Goal: Information Seeking & Learning: Learn about a topic

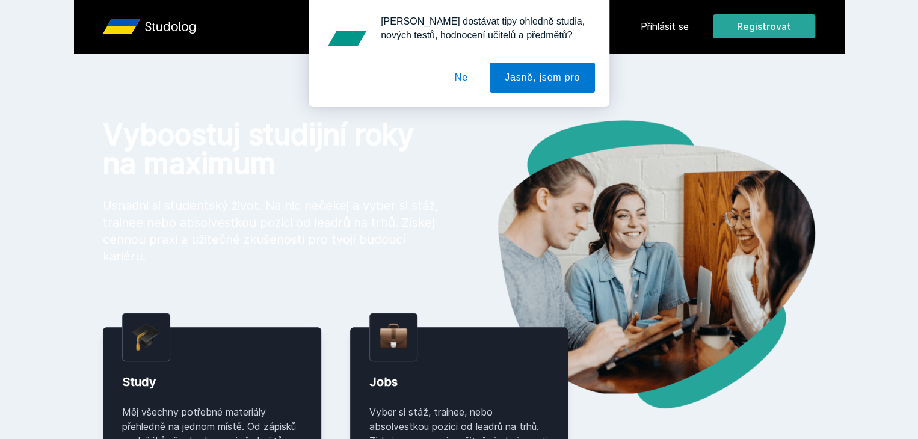
click at [469, 78] on button "Ne" at bounding box center [461, 78] width 43 height 30
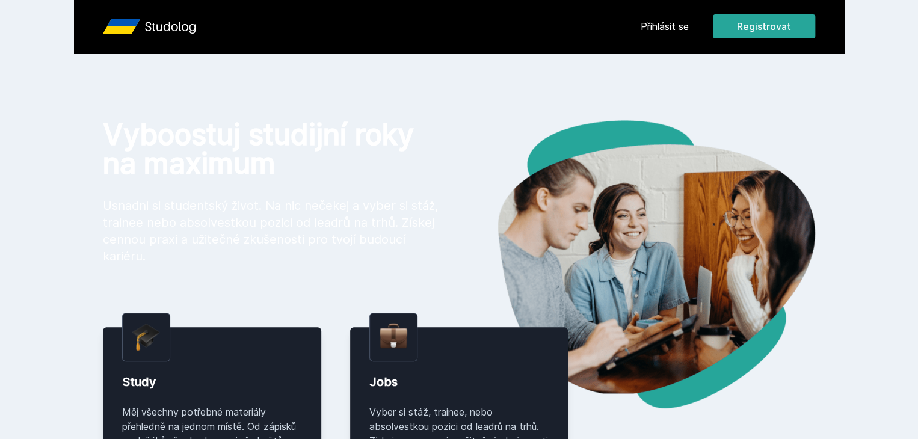
click at [689, 22] on link "Přihlásit se" at bounding box center [665, 26] width 48 height 14
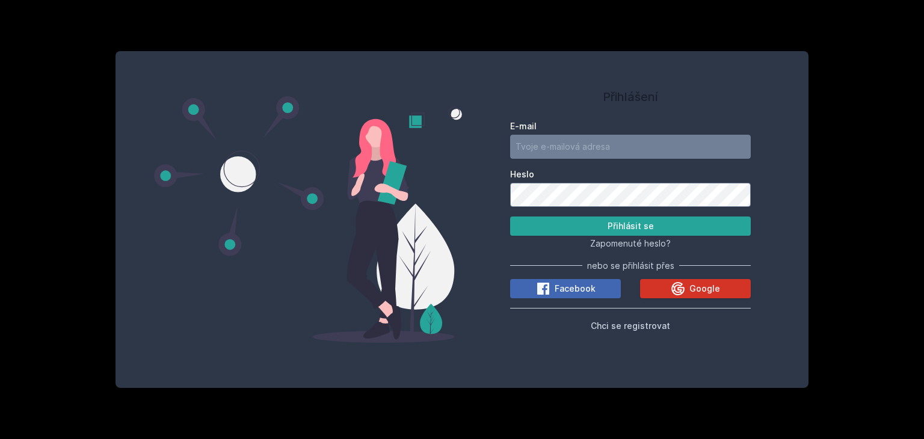
click at [667, 286] on button "Google" at bounding box center [695, 288] width 111 height 19
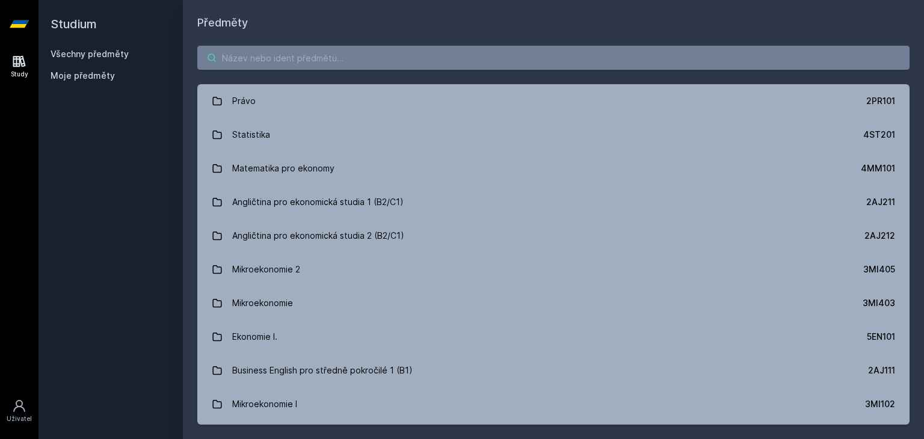
click at [614, 60] on input "search" at bounding box center [553, 58] width 712 height 24
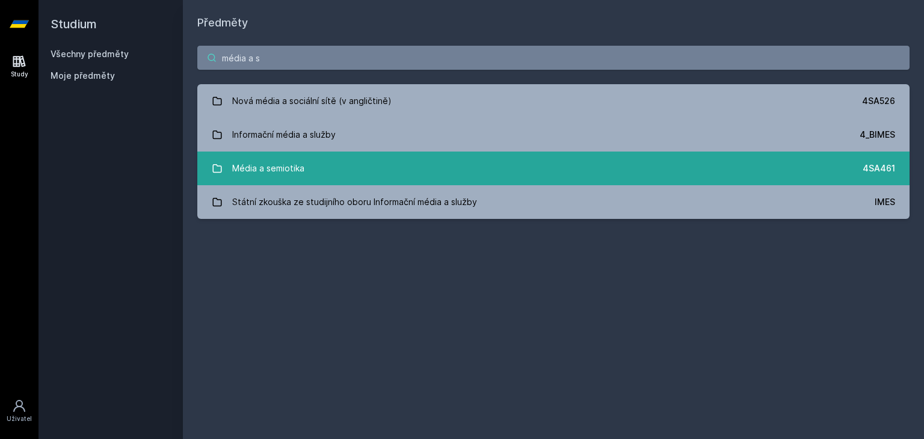
type input "média a s"
click at [384, 169] on link "Média a semiotika 4SA461" at bounding box center [553, 169] width 712 height 34
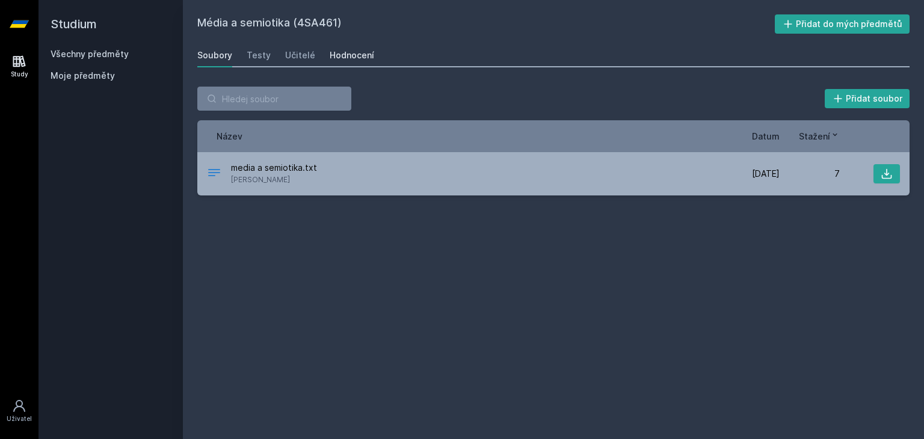
click at [330, 49] on div "Hodnocení" at bounding box center [352, 55] width 45 height 12
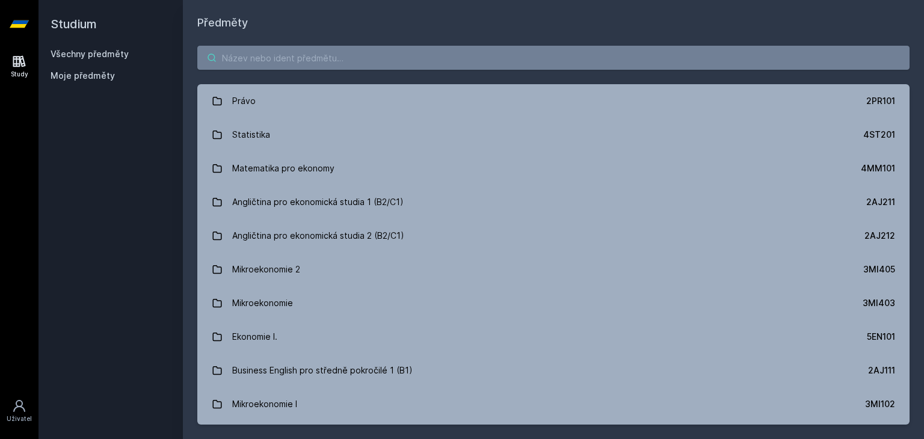
click at [279, 47] on input "search" at bounding box center [553, 58] width 712 height 24
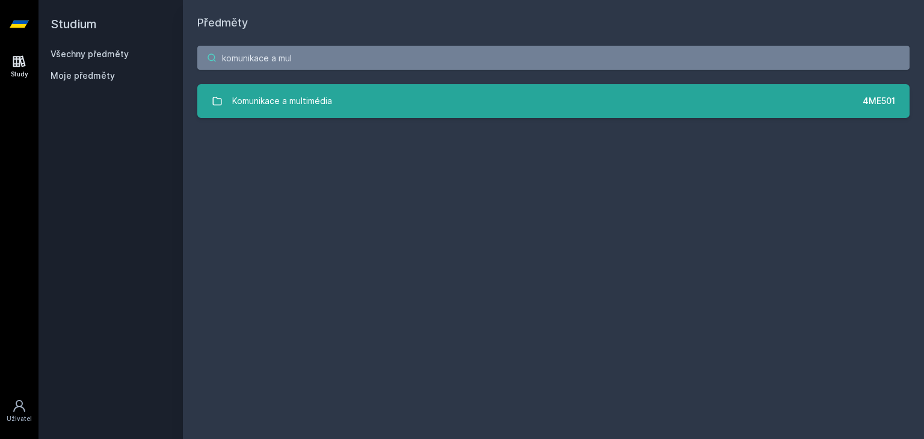
type input "komunikace a mul"
click at [274, 97] on div "Komunikace a multimédia" at bounding box center [282, 101] width 100 height 24
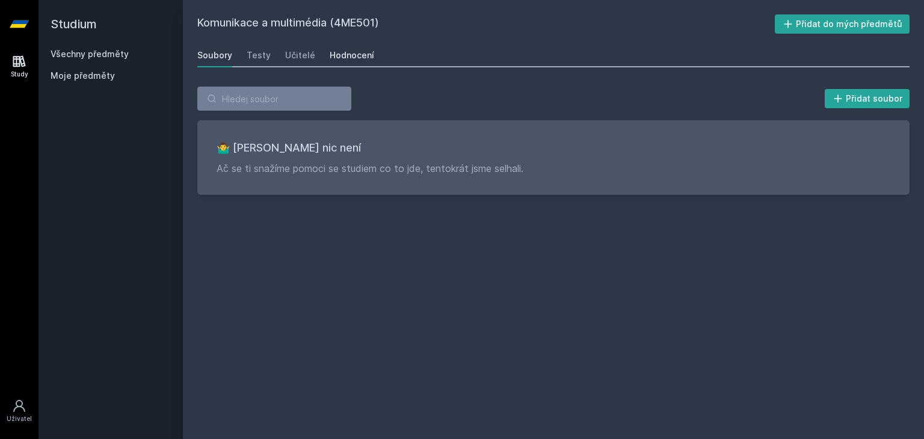
click at [344, 54] on div "Hodnocení" at bounding box center [352, 55] width 45 height 12
click at [233, 97] on input "search" at bounding box center [274, 99] width 154 height 24
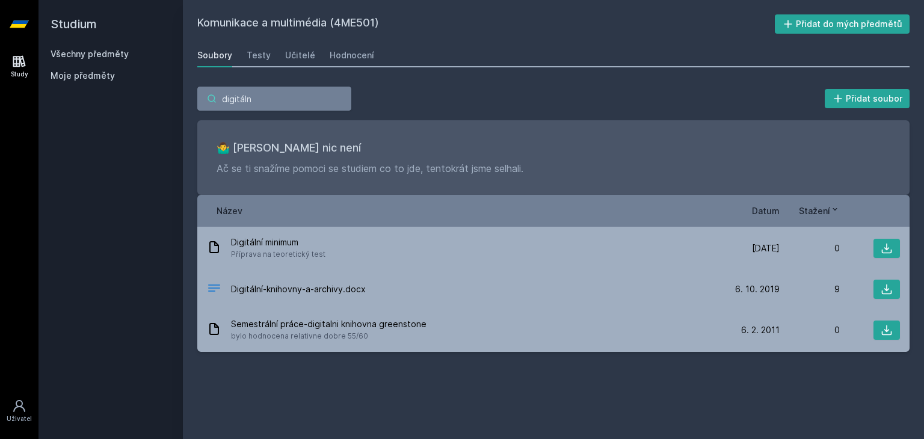
type input "digitální"
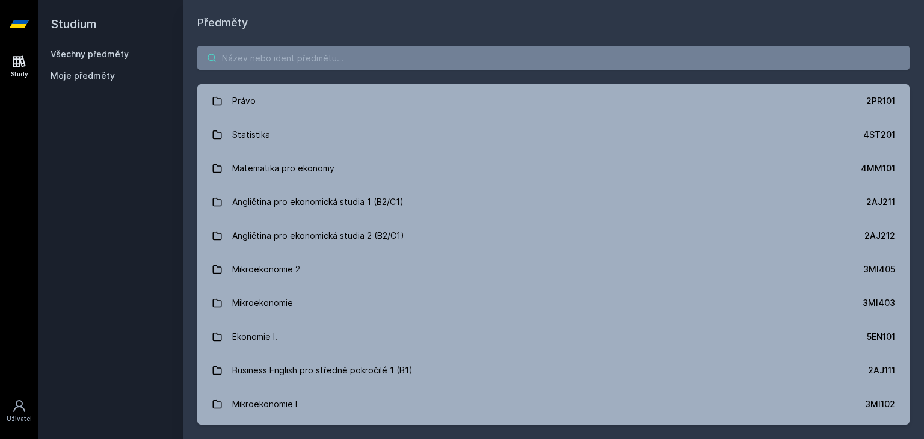
click at [247, 58] on input "search" at bounding box center [553, 58] width 712 height 24
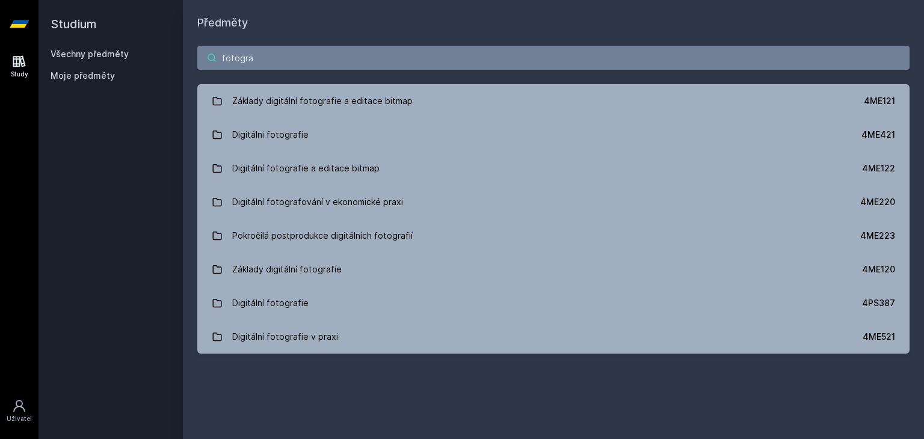
type input "fotogra"
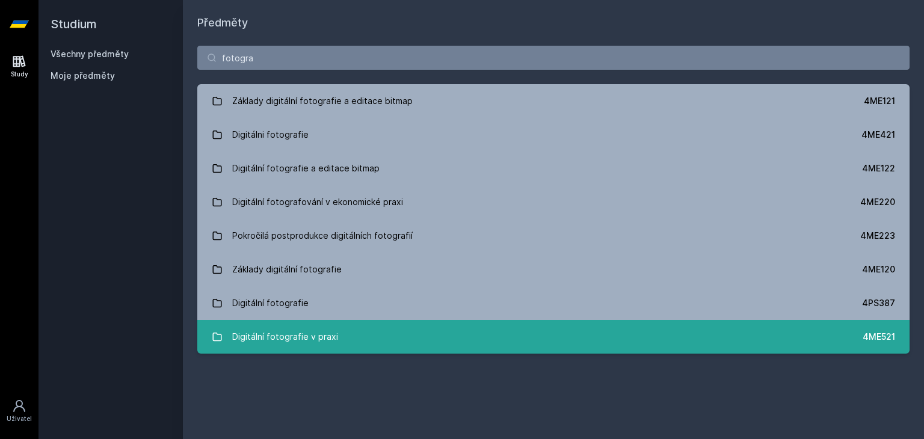
click at [554, 329] on link "Digitální fotografie v praxi 4ME521" at bounding box center [553, 337] width 712 height 34
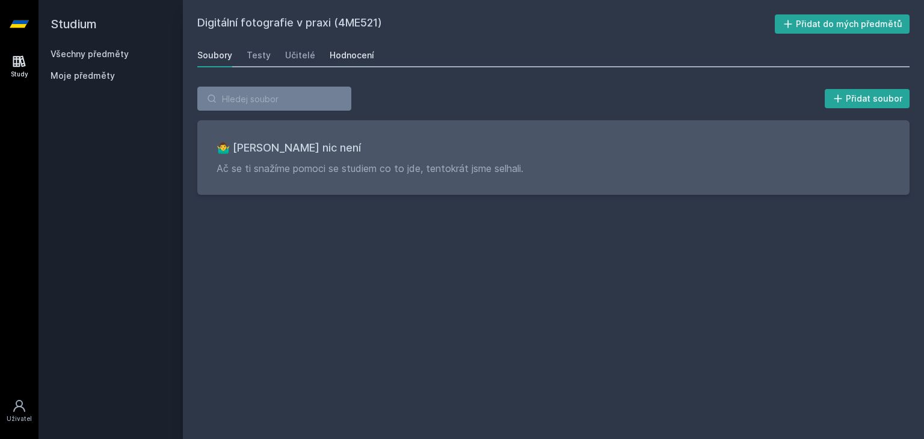
click at [335, 53] on div "Hodnocení" at bounding box center [352, 55] width 45 height 12
